Goal: Task Accomplishment & Management: Manage account settings

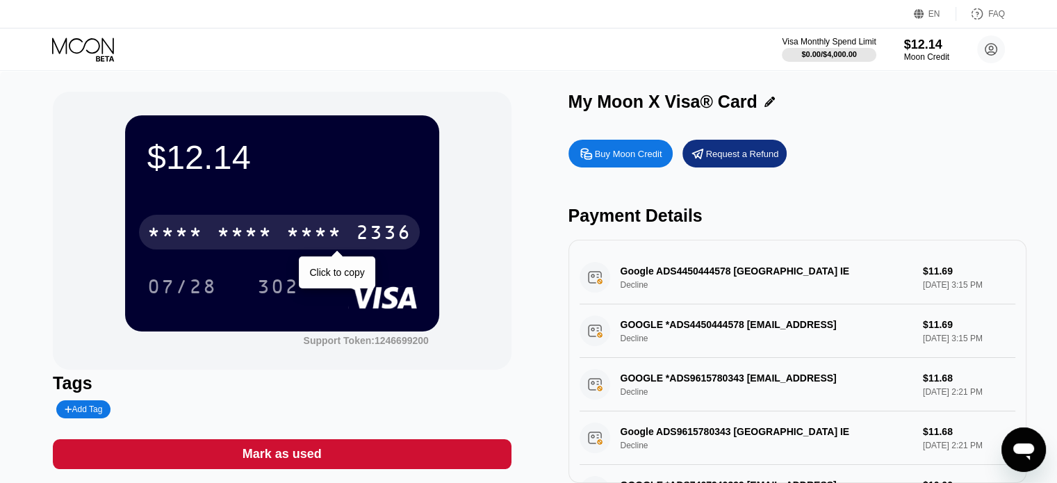
click at [224, 230] on div "* * * *" at bounding box center [245, 234] width 56 height 22
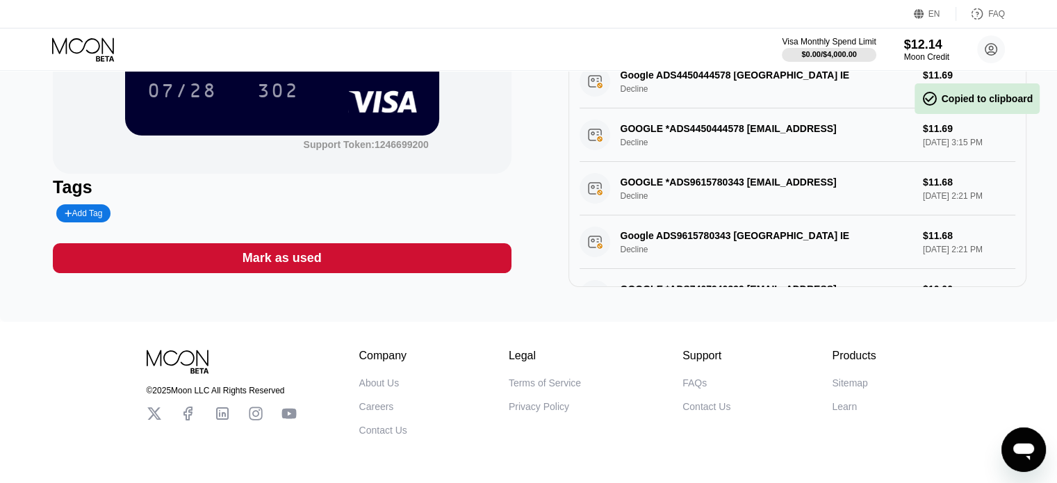
scroll to position [253, 0]
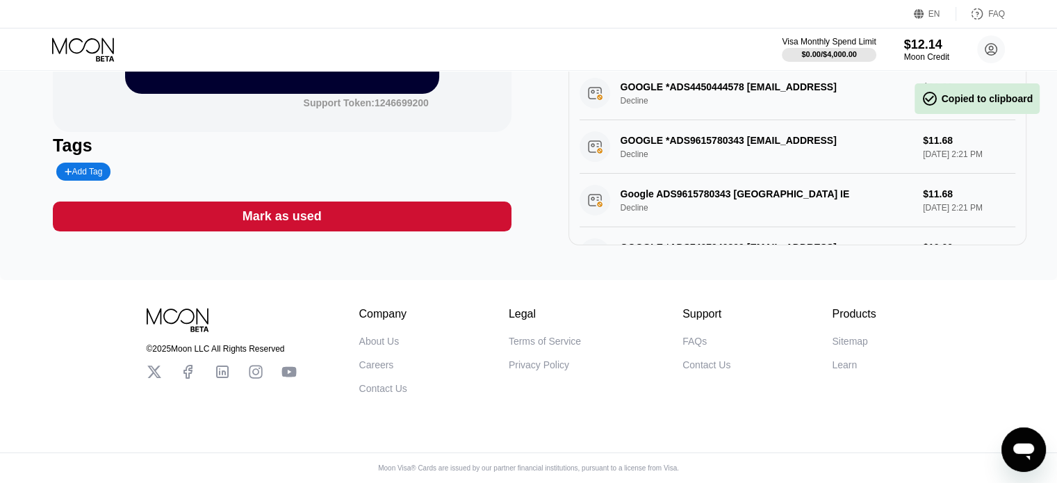
click at [52, 53] on icon at bounding box center [84, 50] width 65 height 24
click at [63, 48] on icon at bounding box center [84, 50] width 65 height 24
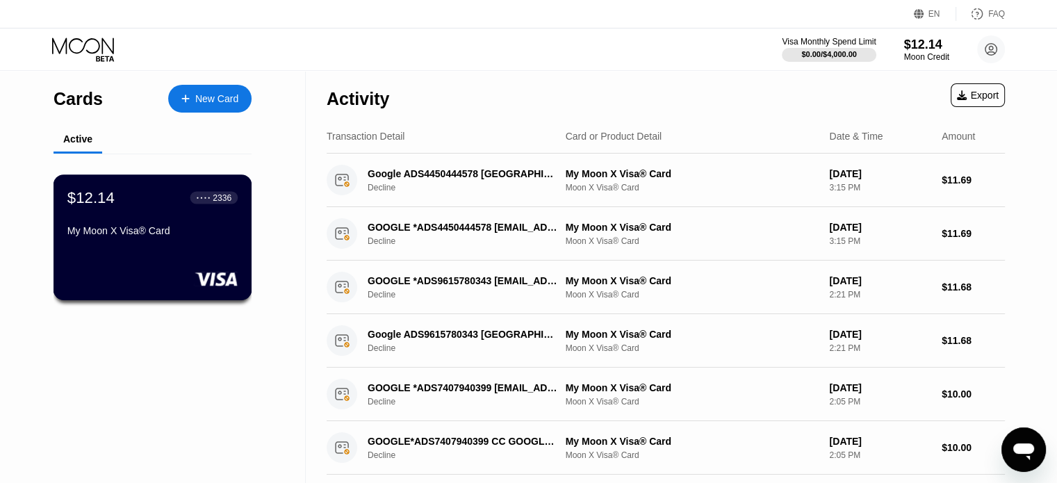
click at [118, 228] on div "My Moon X Visa® Card" at bounding box center [152, 230] width 170 height 11
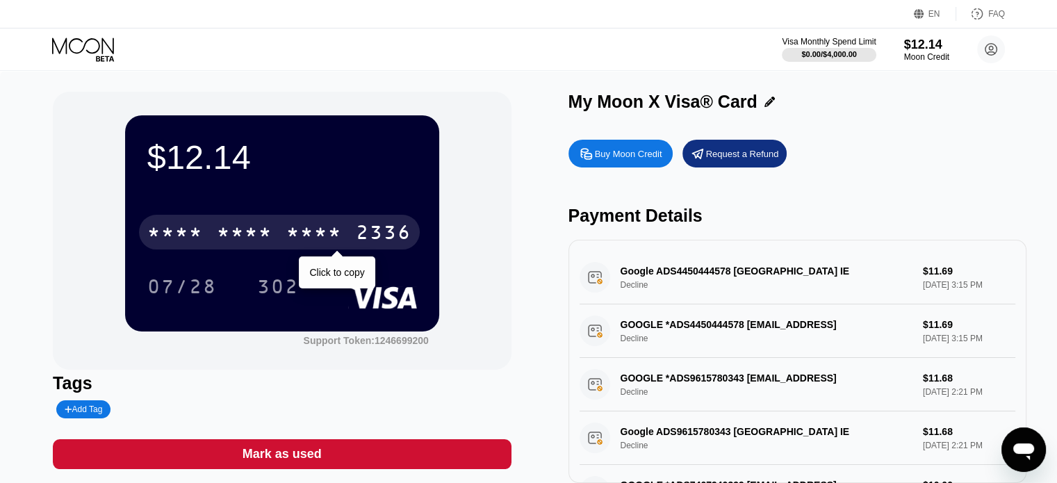
click at [178, 217] on div "* * * * * * * * * * * * 2336" at bounding box center [279, 232] width 281 height 35
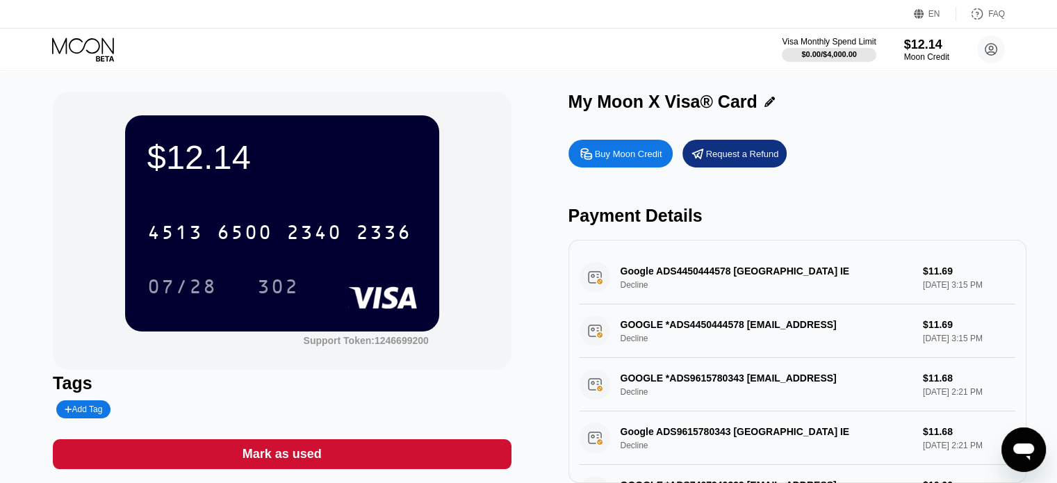
click at [92, 55] on icon at bounding box center [84, 50] width 65 height 24
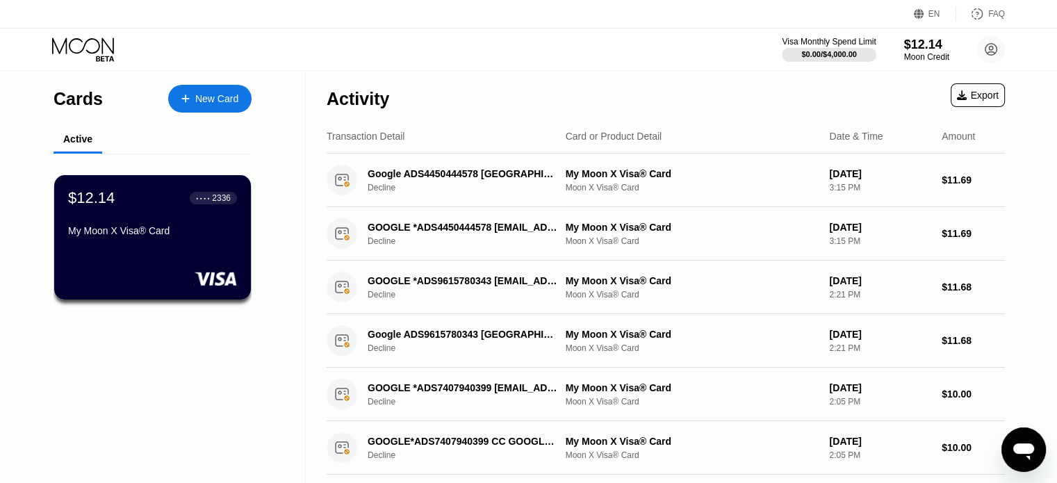
click at [96, 97] on div "Cards" at bounding box center [78, 99] width 49 height 20
